Goal: Navigation & Orientation: Find specific page/section

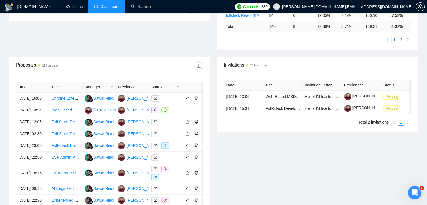
scroll to position [158, 0]
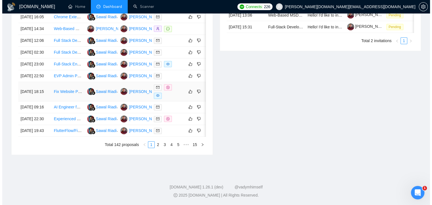
scroll to position [271, 0]
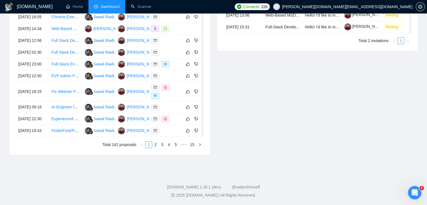
click at [205, 83] on div "Date Title Manager Freelancer Status 06 Oct, 2025 16:05 Chrome Extension Develo…" at bounding box center [109, 74] width 201 height 161
click at [205, 81] on div "Date Title Manager Freelancer Status 06 Oct, 2025 16:05 Chrome Extension Develo…" at bounding box center [109, 74] width 201 height 161
click at [203, 80] on div "Date Title Manager Freelancer Status 06 Oct, 2025 16:05 Chrome Extension Develo…" at bounding box center [109, 74] width 201 height 161
click at [203, 80] on td at bounding box center [206, 76] width 11 height 12
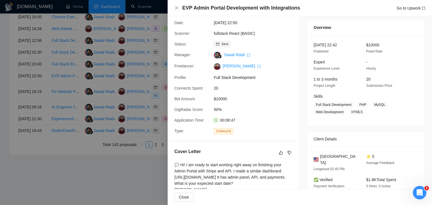
scroll to position [0, 0]
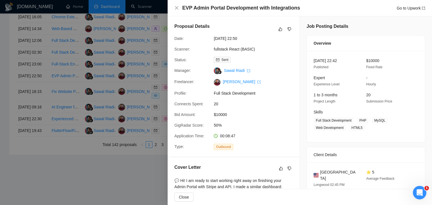
click at [64, 97] on div at bounding box center [216, 102] width 432 height 205
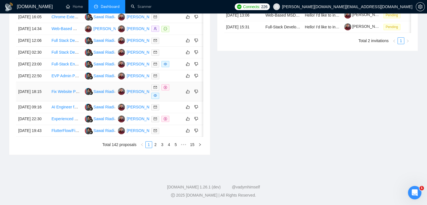
click at [202, 99] on td at bounding box center [206, 91] width 11 height 19
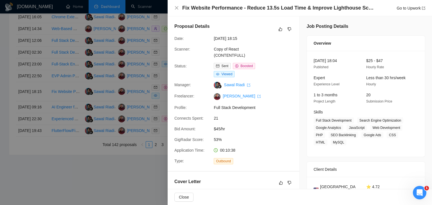
click at [140, 90] on div at bounding box center [216, 102] width 432 height 205
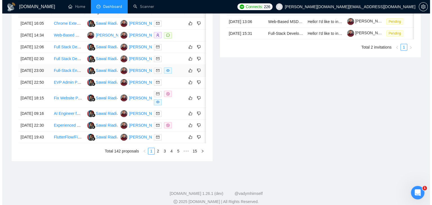
scroll to position [243, 0]
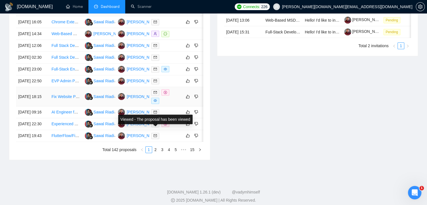
click at [155, 102] on icon "eye" at bounding box center [155, 100] width 3 height 3
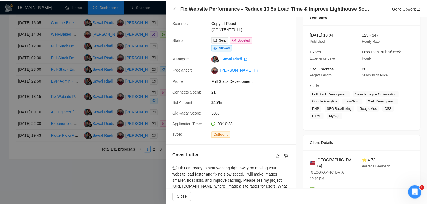
scroll to position [84, 0]
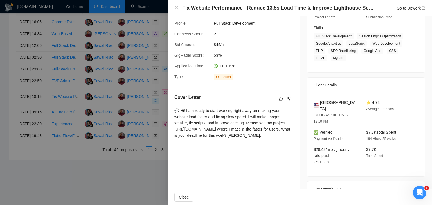
click at [111, 98] on div at bounding box center [216, 102] width 432 height 205
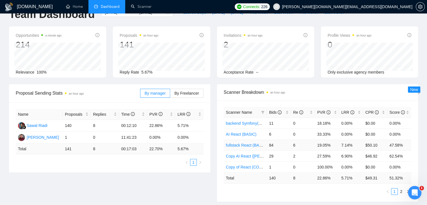
scroll to position [0, 0]
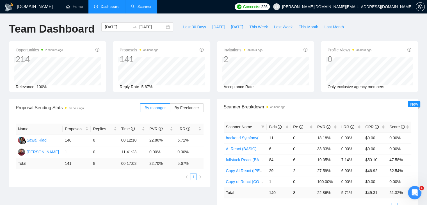
click at [139, 9] on link "Scanner" at bounding box center [141, 6] width 21 height 5
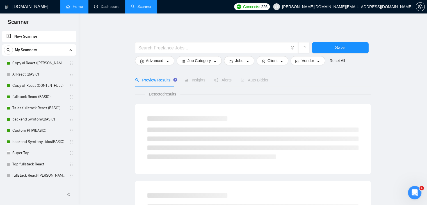
click at [78, 6] on link "Home" at bounding box center [74, 6] width 17 height 5
